Goal: Task Accomplishment & Management: Use online tool/utility

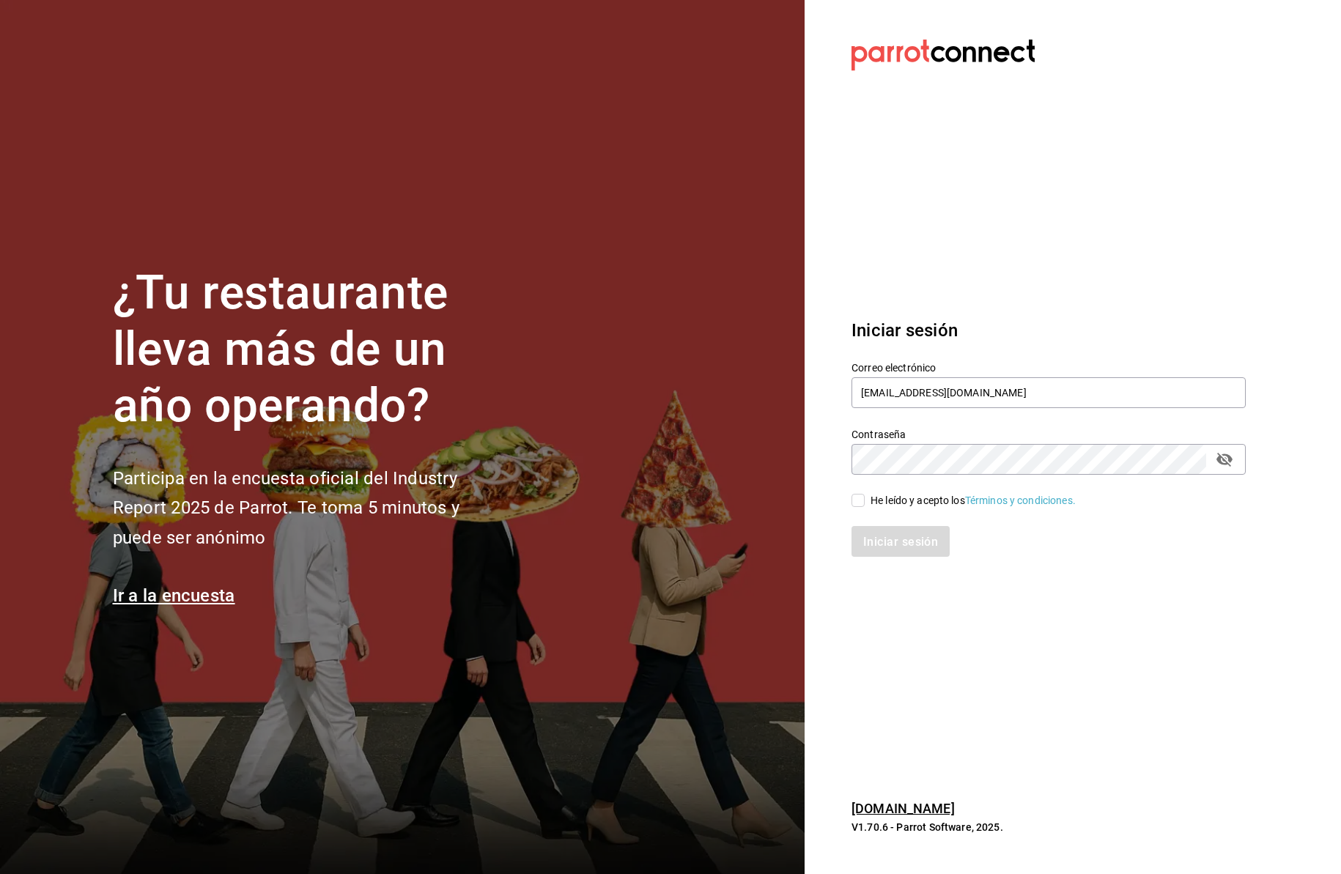
click at [858, 504] on input "He leído y acepto los Términos y condiciones." at bounding box center [858, 500] width 13 height 13
checkbox input "true"
click at [870, 542] on font "Iniciar sesión" at bounding box center [901, 541] width 75 height 14
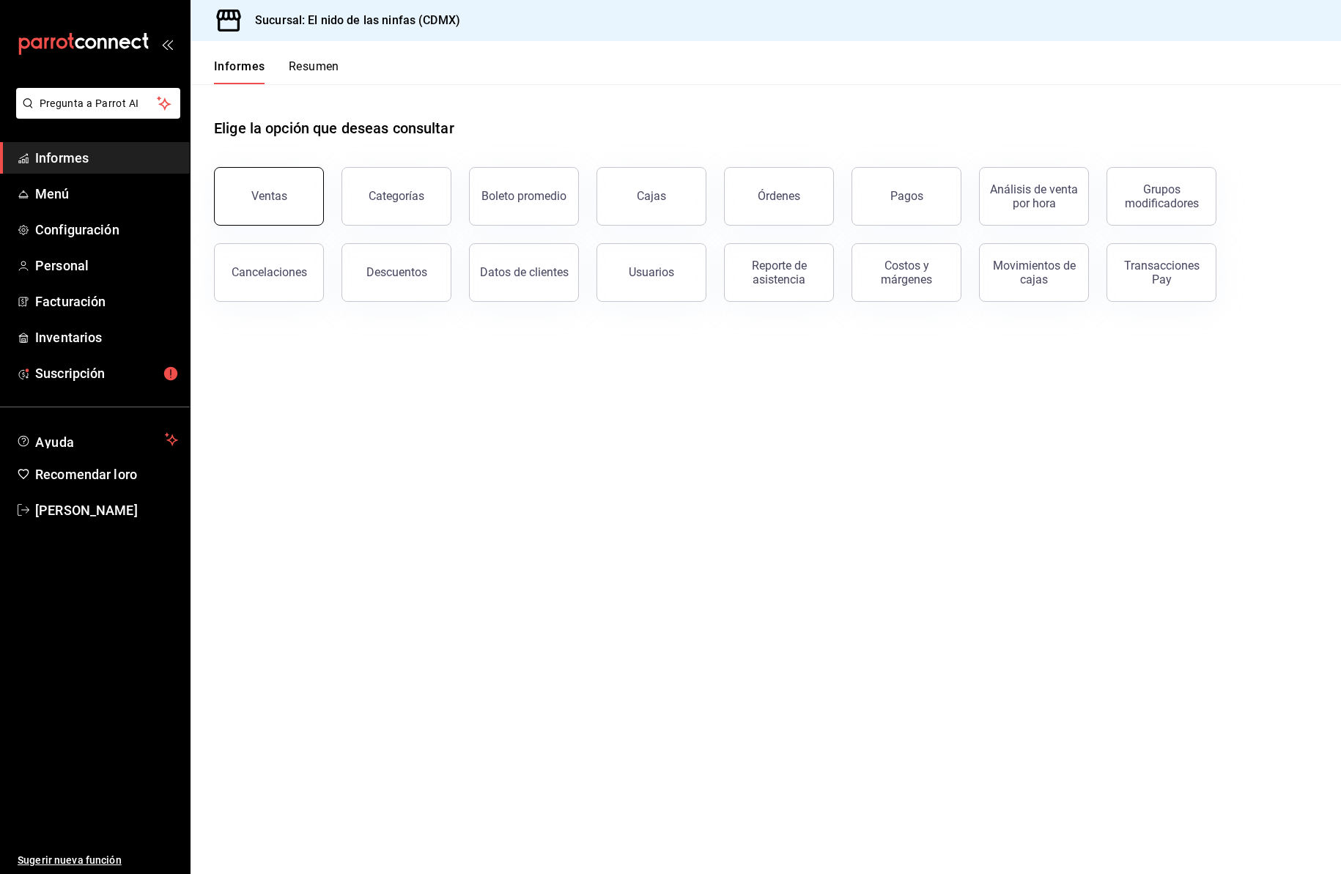
click at [273, 199] on font "Ventas" at bounding box center [269, 196] width 36 height 14
